Goal: Information Seeking & Learning: Learn about a topic

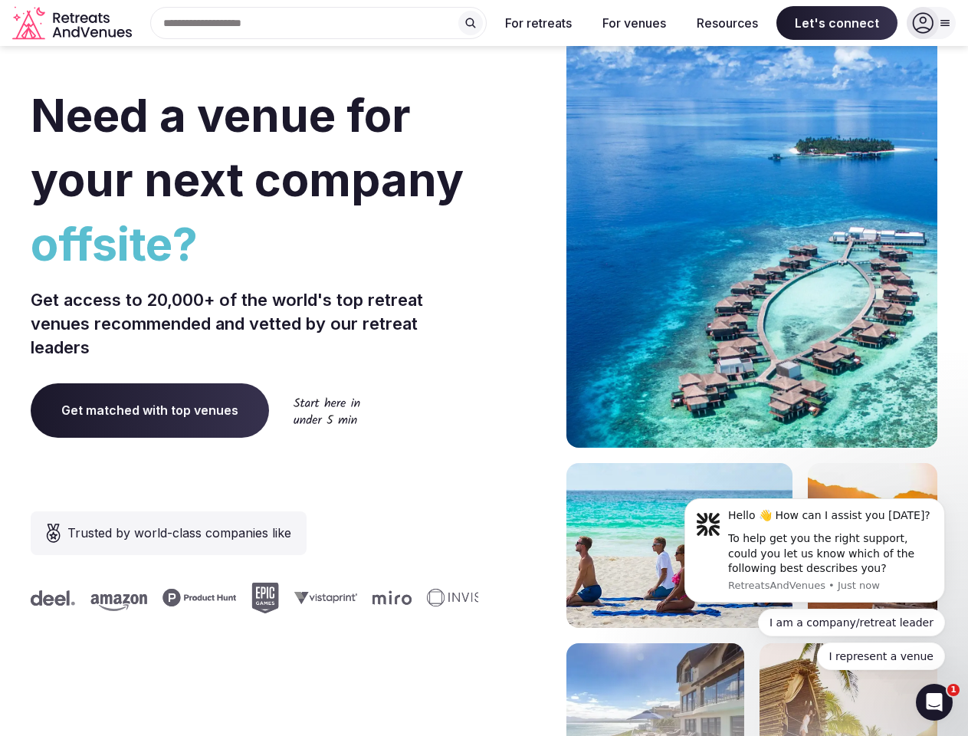
click at [484, 368] on div "Need a venue for your next company offsite? Get access to 20,000+ of the world'…" at bounding box center [484, 459] width 907 height 924
click at [319, 23] on div "Search Popular Destinations [GEOGRAPHIC_DATA], [GEOGRAPHIC_DATA] [GEOGRAPHIC_DA…" at bounding box center [312, 23] width 349 height 32
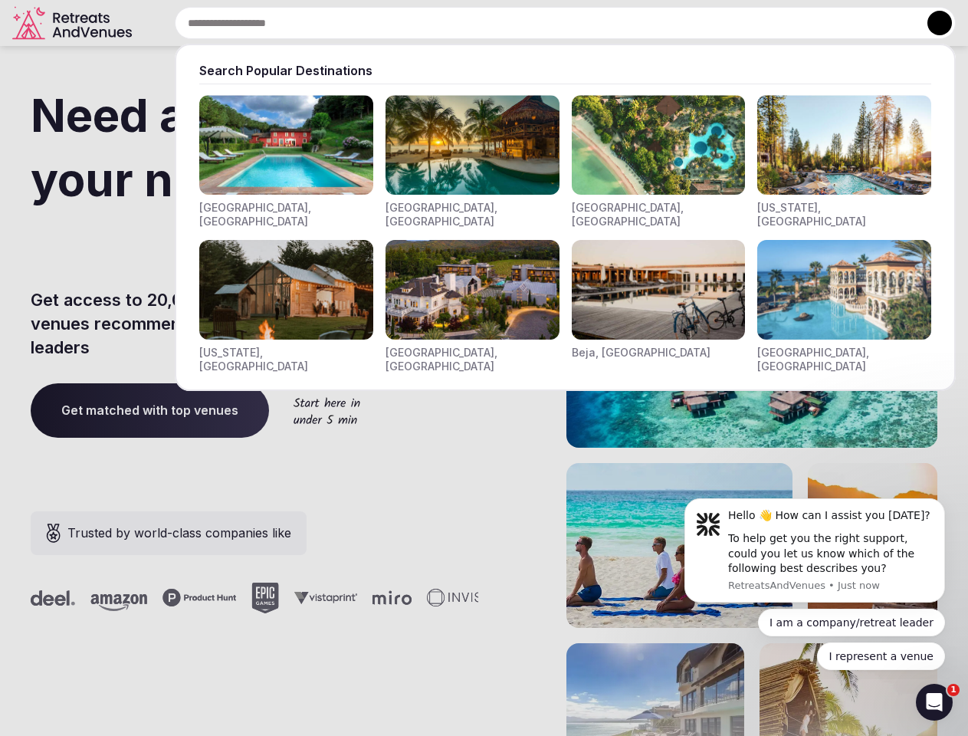
click at [471, 23] on input "text" at bounding box center [565, 23] width 781 height 32
click at [539, 23] on input "text" at bounding box center [565, 23] width 781 height 32
click at [634, 23] on input "text" at bounding box center [565, 23] width 781 height 32
click at [727, 23] on input "text" at bounding box center [565, 23] width 781 height 32
click at [837, 23] on input "text" at bounding box center [565, 23] width 781 height 32
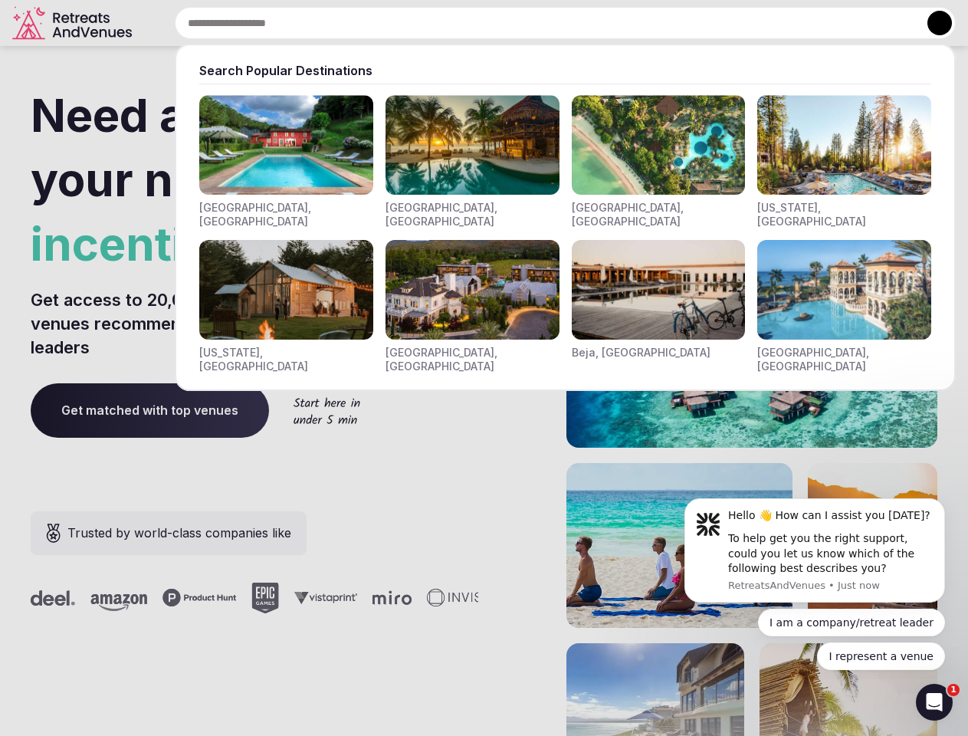
click at [931, 23] on button at bounding box center [939, 23] width 25 height 25
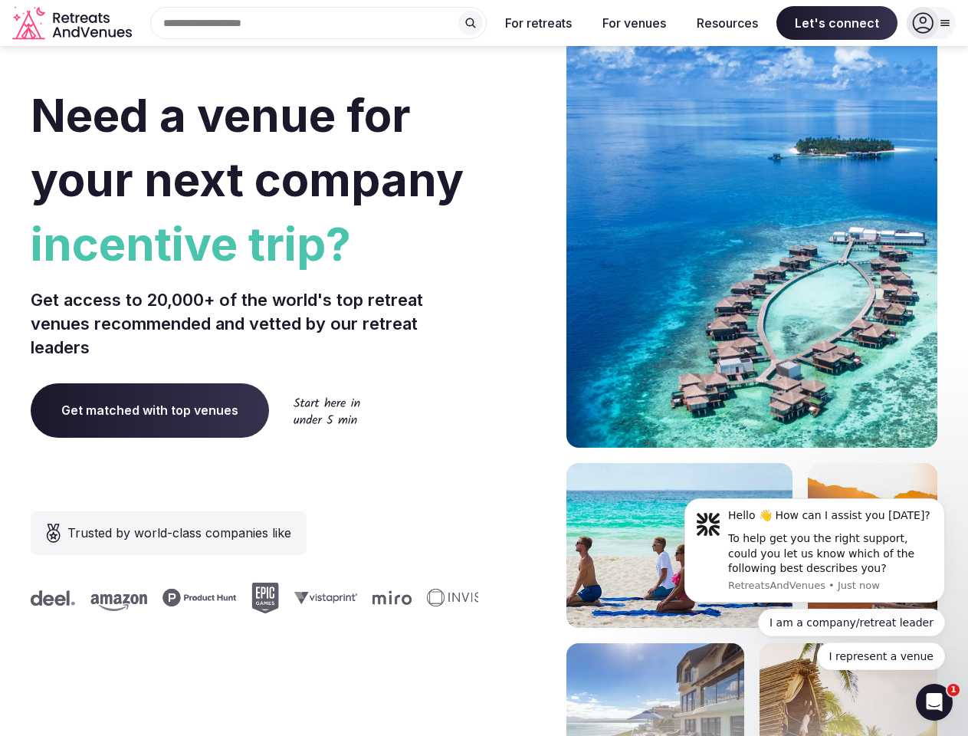
click at [815, 550] on div "To help get you the right support, could you let us know which of the following…" at bounding box center [830, 553] width 205 height 45
